Goal: Task Accomplishment & Management: Complete application form

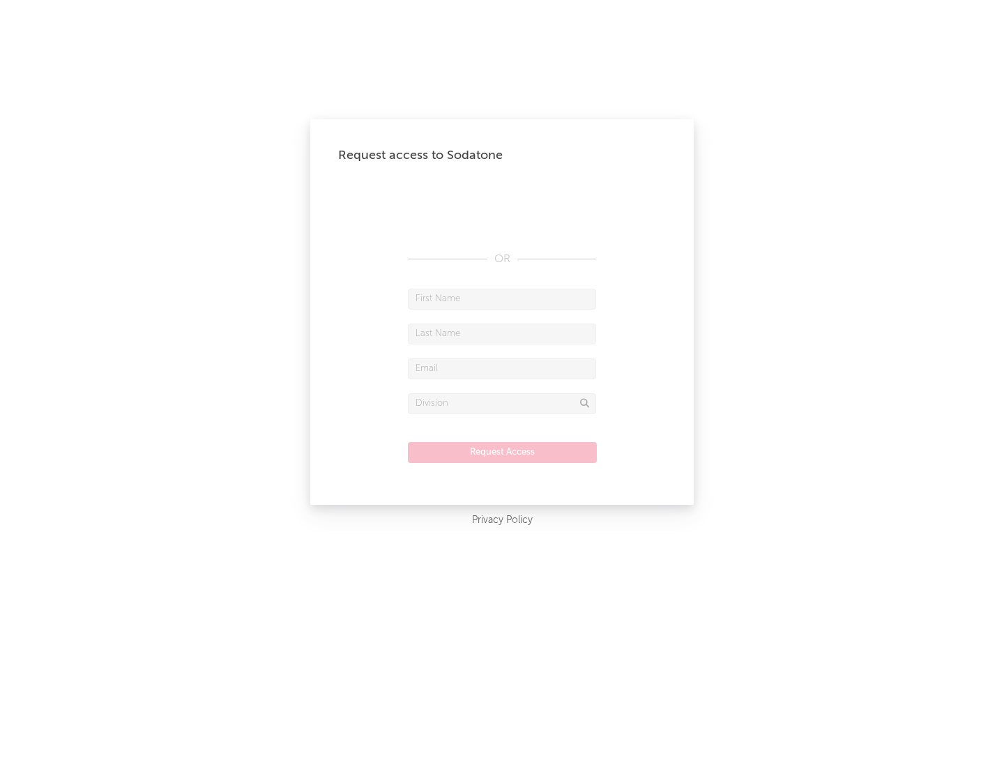
click at [502, 299] on input "text" at bounding box center [502, 299] width 188 height 21
type input "[PERSON_NAME]"
click at [502, 333] on input "text" at bounding box center [502, 334] width 188 height 21
type input "[PERSON_NAME]"
click at [502, 368] on input "text" at bounding box center [502, 368] width 188 height 21
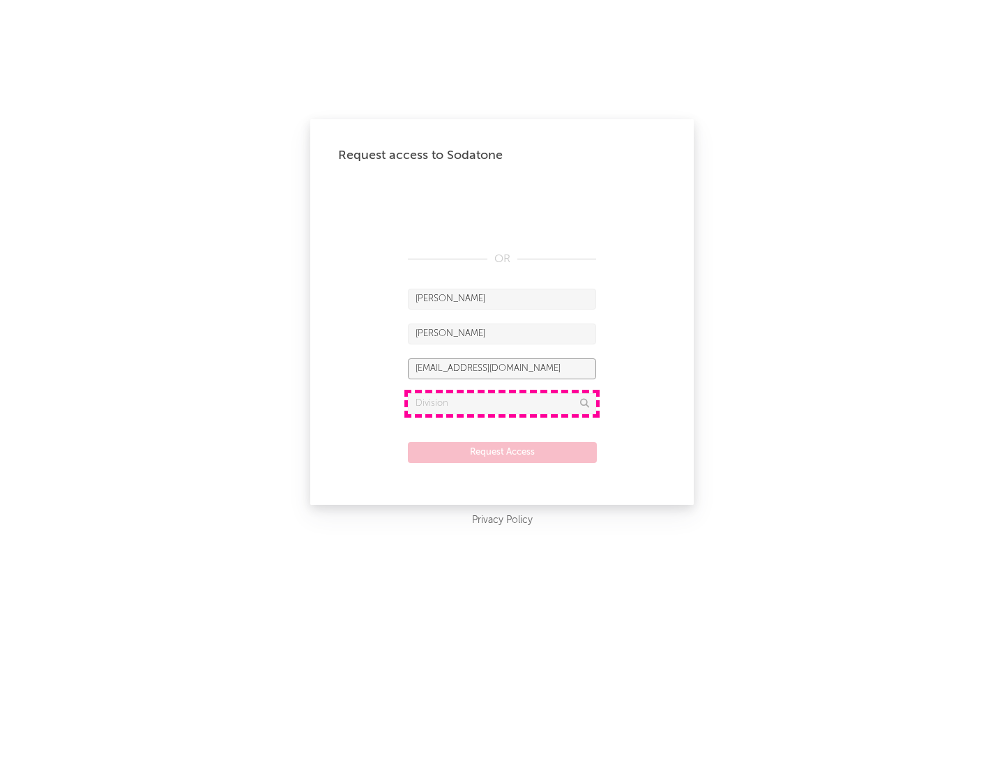
type input "[EMAIL_ADDRESS][DOMAIN_NAME]"
click at [502, 403] on input "text" at bounding box center [502, 403] width 188 height 21
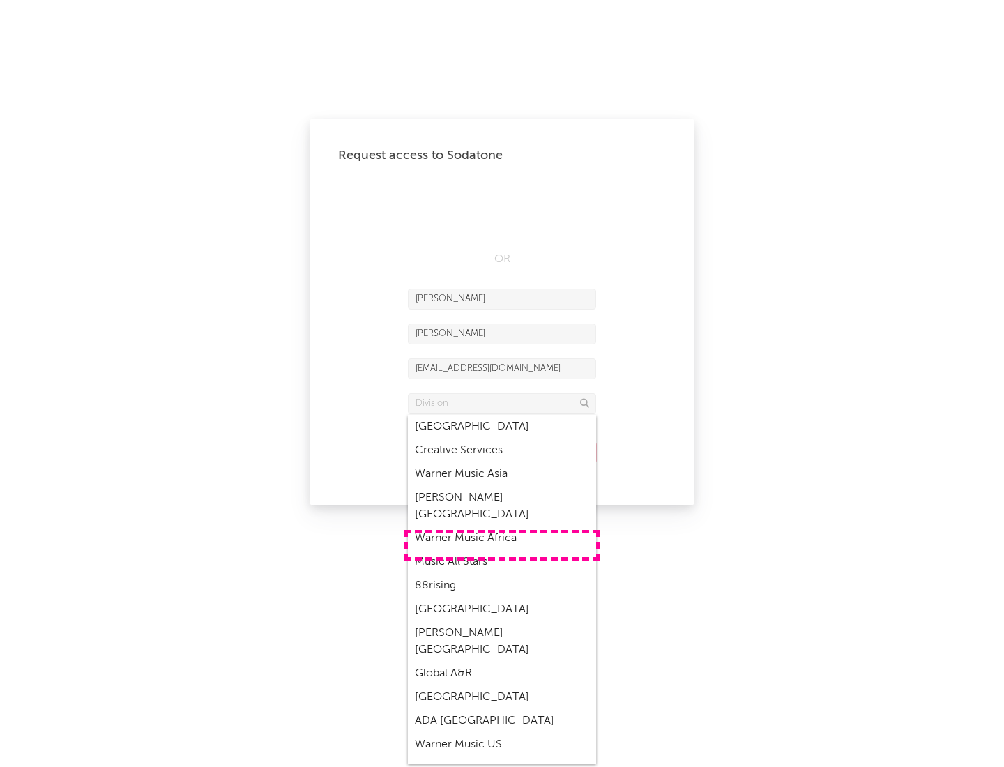
click at [502, 550] on div "Music All Stars" at bounding box center [502, 562] width 188 height 24
type input "Music All Stars"
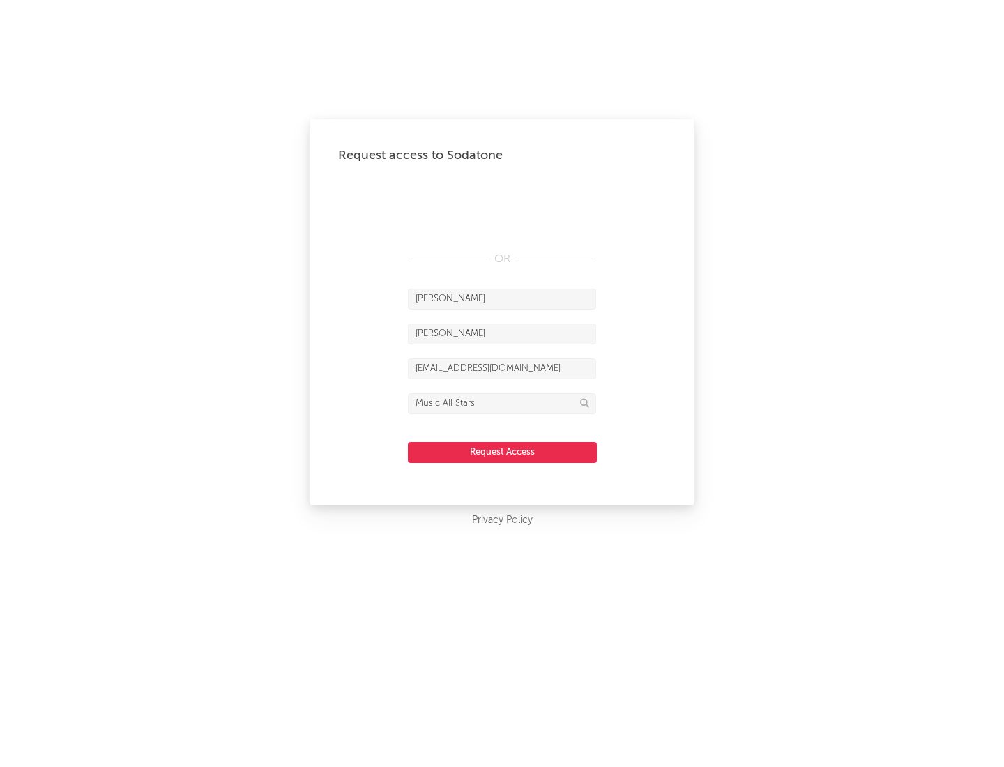
click at [502, 452] on button "Request Access" at bounding box center [502, 452] width 189 height 21
